Goal: Information Seeking & Learning: Stay updated

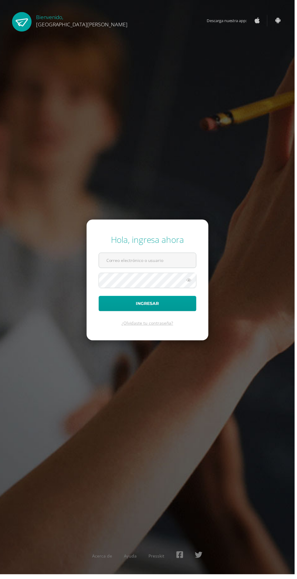
type input "20180058@fatima.edu.gt"
click at [99, 298] on button "Ingresar" at bounding box center [148, 305] width 98 height 15
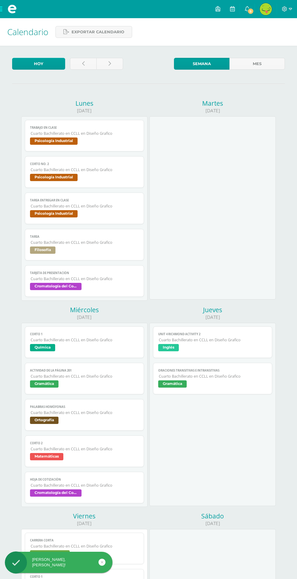
click at [245, 9] on link "5" at bounding box center [247, 9] width 15 height 18
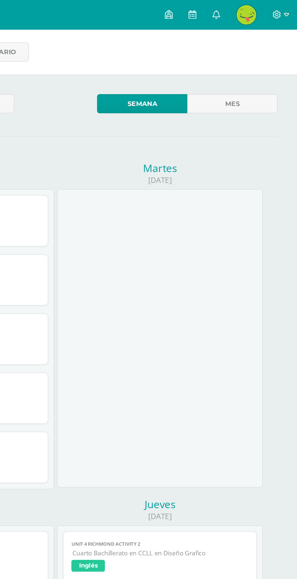
click at [245, 6] on link "0" at bounding box center [247, 9] width 15 height 18
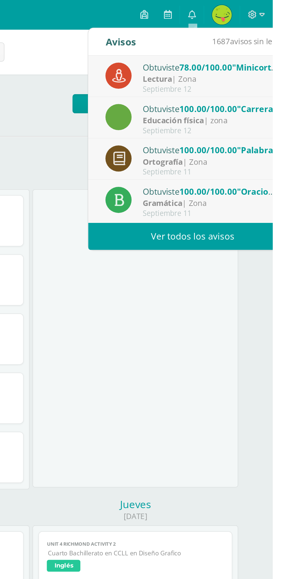
click at [282, 55] on div "Septiembre 12" at bounding box center [259, 54] width 84 height 5
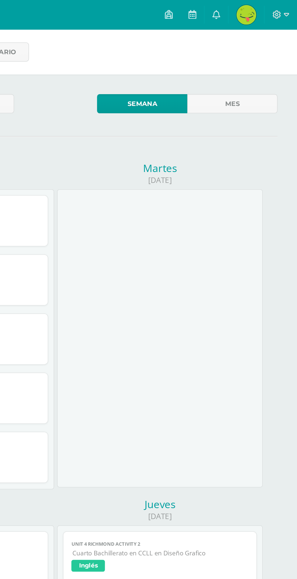
click at [253, 4] on link "0" at bounding box center [247, 9] width 15 height 18
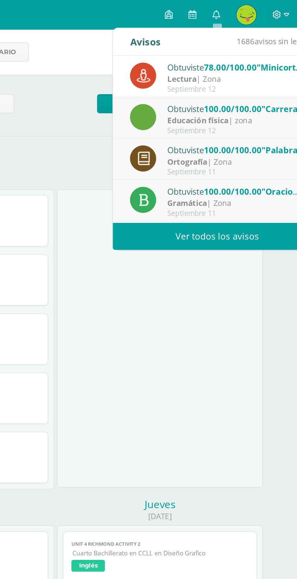
click at [244, 149] on link "Ver todos los avisos" at bounding box center [248, 145] width 128 height 17
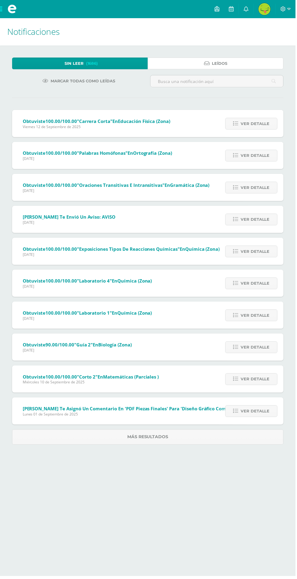
click at [240, 63] on link "Leídos" at bounding box center [216, 64] width 136 height 12
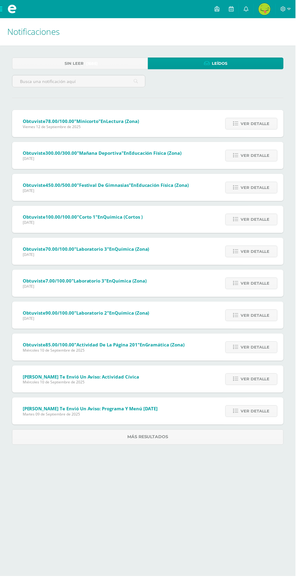
click at [258, 381] on span "Ver detalle" at bounding box center [256, 381] width 29 height 11
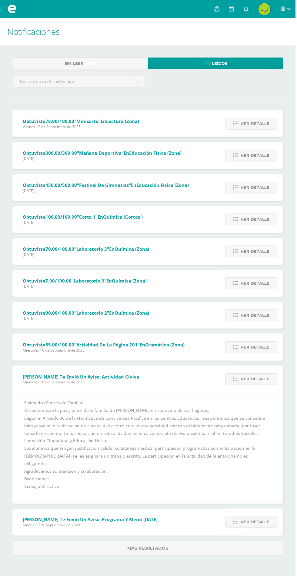
click at [255, 519] on span "Ver detalle" at bounding box center [256, 524] width 29 height 11
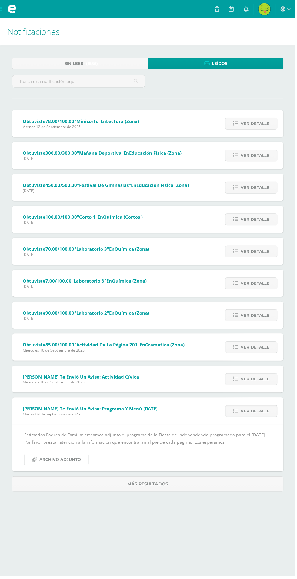
click at [48, 461] on span "Archivo Adjunto" at bounding box center [61, 462] width 42 height 11
